Goal: Information Seeking & Learning: Learn about a topic

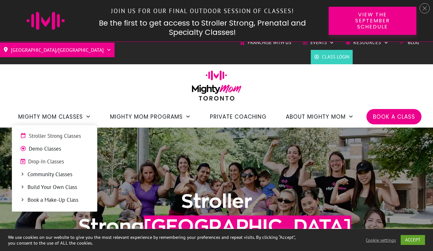
click at [60, 162] on span "Drop-In Classes" at bounding box center [58, 162] width 61 height 8
click at [43, 162] on span "Drop-In Classes" at bounding box center [58, 162] width 61 height 8
click at [46, 177] on span "Community Classes" at bounding box center [58, 175] width 61 height 8
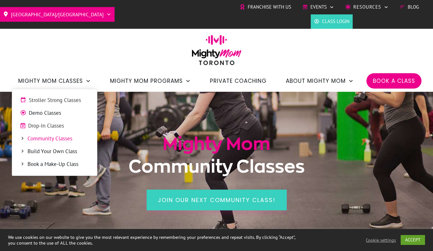
click at [52, 112] on span "Demo Classes" at bounding box center [59, 113] width 60 height 8
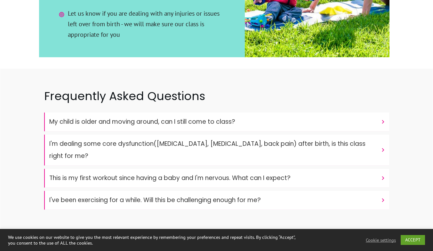
scroll to position [1673, 0]
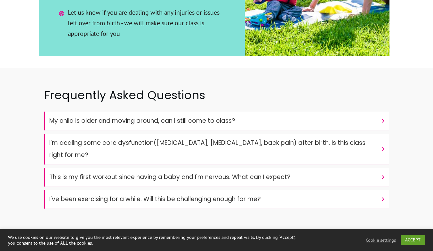
click at [351, 116] on h4 "My child is older and moving around, can I still come to class?" at bounding box center [213, 121] width 329 height 12
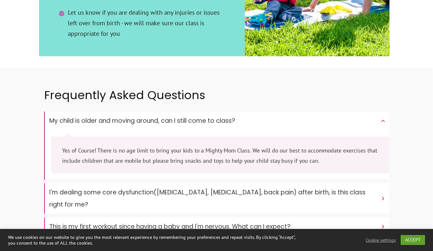
click at [351, 116] on h4 "My child is older and moving around, can I still come to class?" at bounding box center [213, 121] width 329 height 12
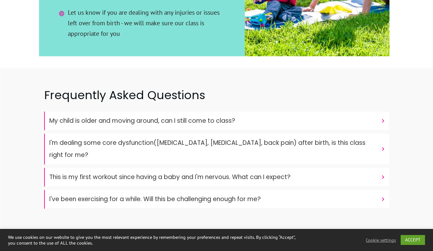
click at [324, 193] on h4 "I've been exercising for a while. Will this be challenging enough for me?" at bounding box center [213, 199] width 329 height 12
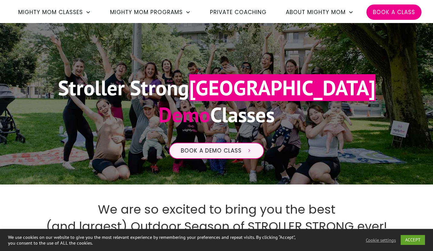
scroll to position [0, 0]
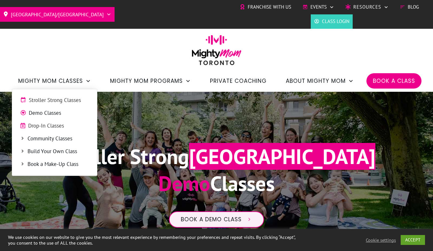
click at [67, 101] on span "Stroller Strong Classes" at bounding box center [59, 100] width 60 height 8
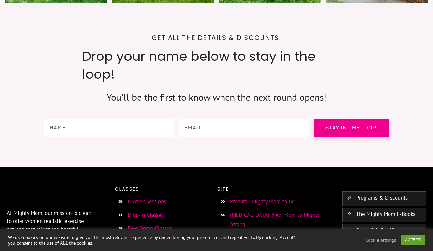
scroll to position [2412, 0]
